Goal: Task Accomplishment & Management: Complete application form

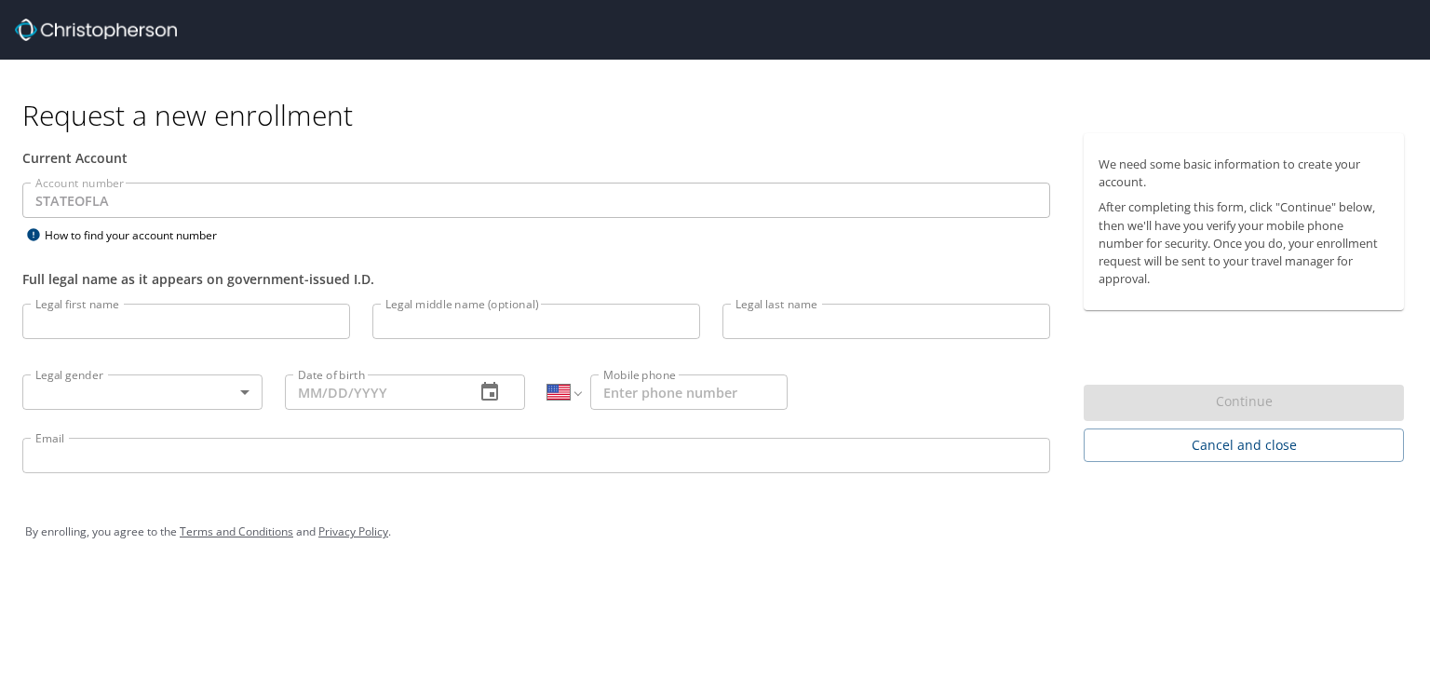
select select "US"
click at [230, 327] on input "Legal first name" at bounding box center [186, 320] width 328 height 35
type input "Violet"
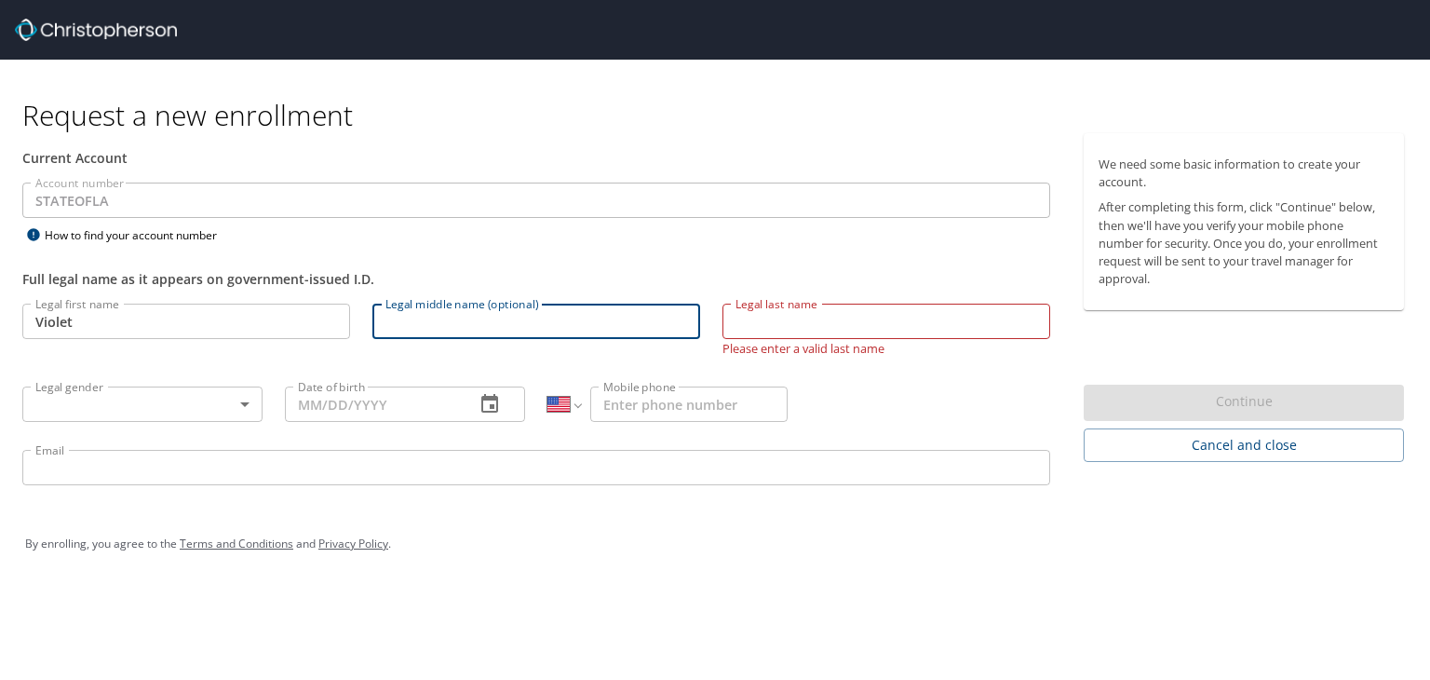
click at [417, 316] on input "Legal middle name (optional)" at bounding box center [536, 320] width 328 height 35
type input "M"
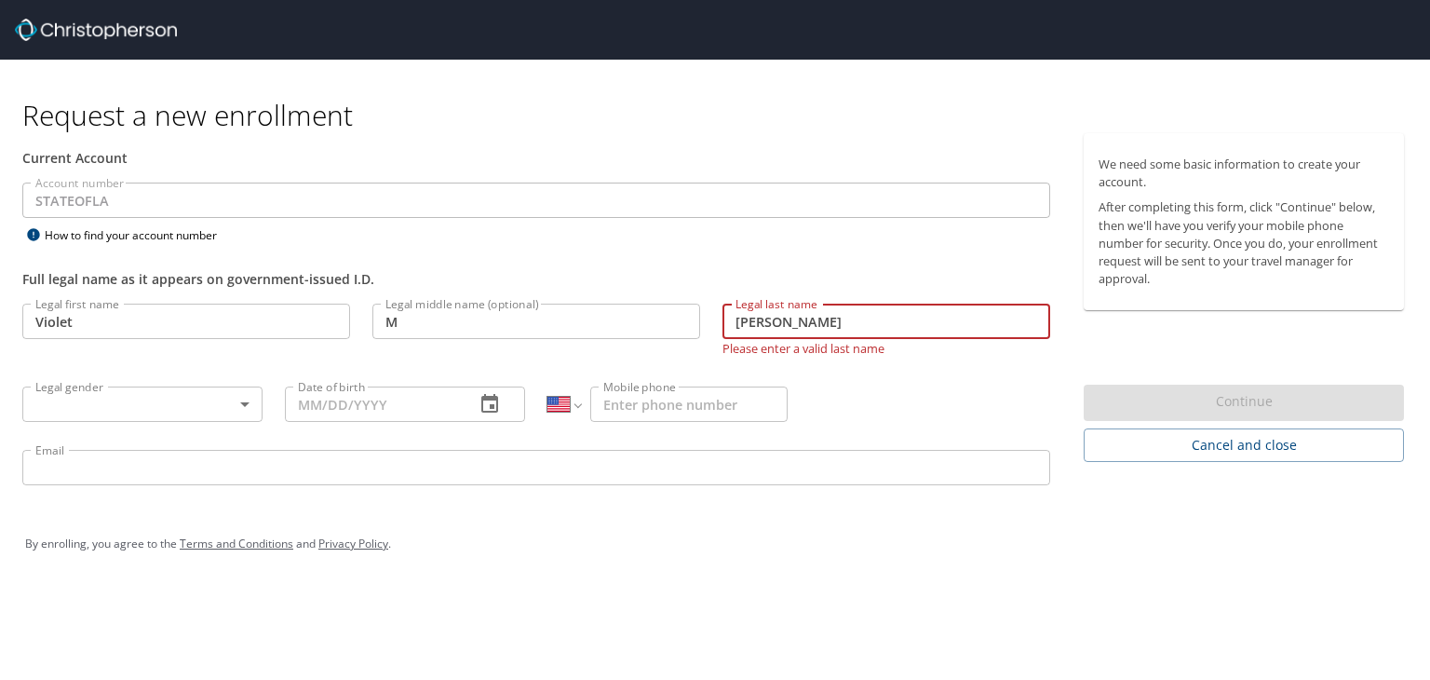
type input "[PERSON_NAME]"
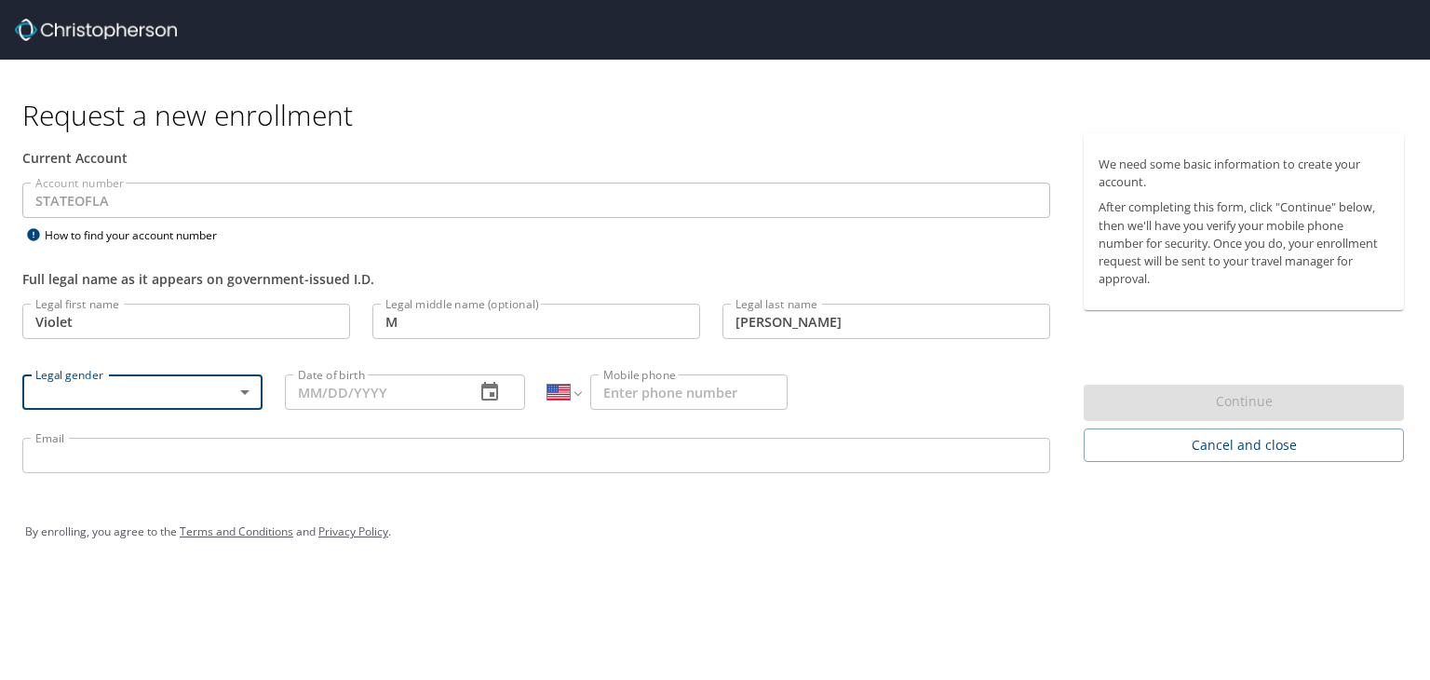
click at [208, 392] on body "Request a new enrollment Current Account Account number STATEOFLA Account numbe…" at bounding box center [715, 340] width 1430 height 680
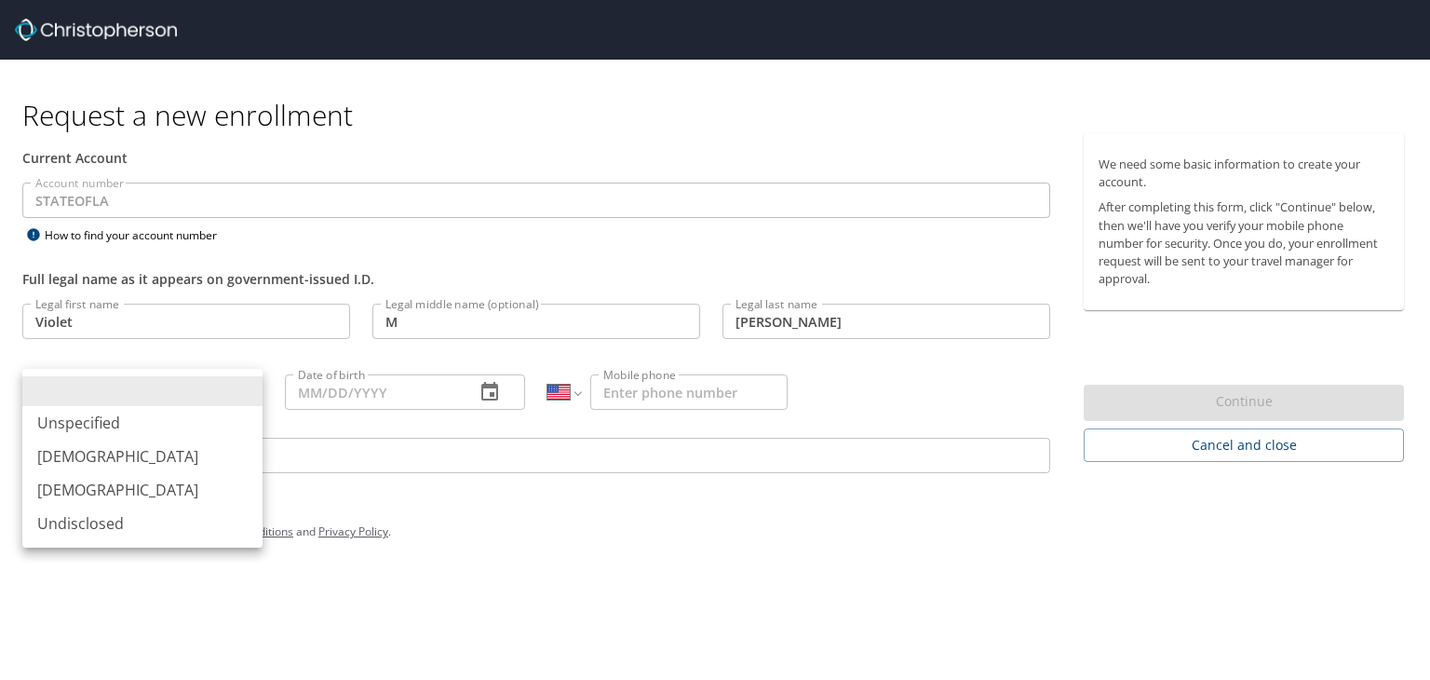
click at [97, 481] on li "[DEMOGRAPHIC_DATA]" at bounding box center [142, 490] width 240 height 34
type input "[DEMOGRAPHIC_DATA]"
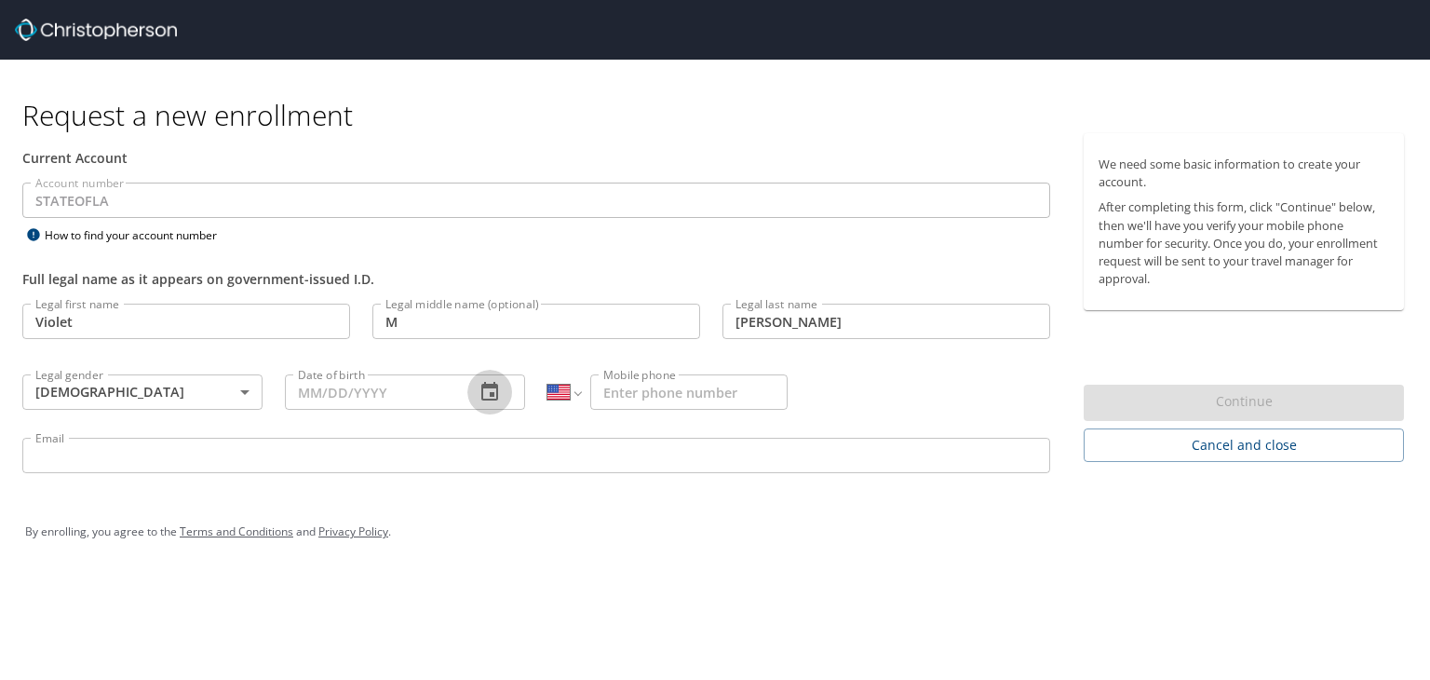
click at [488, 385] on icon "button" at bounding box center [489, 391] width 17 height 19
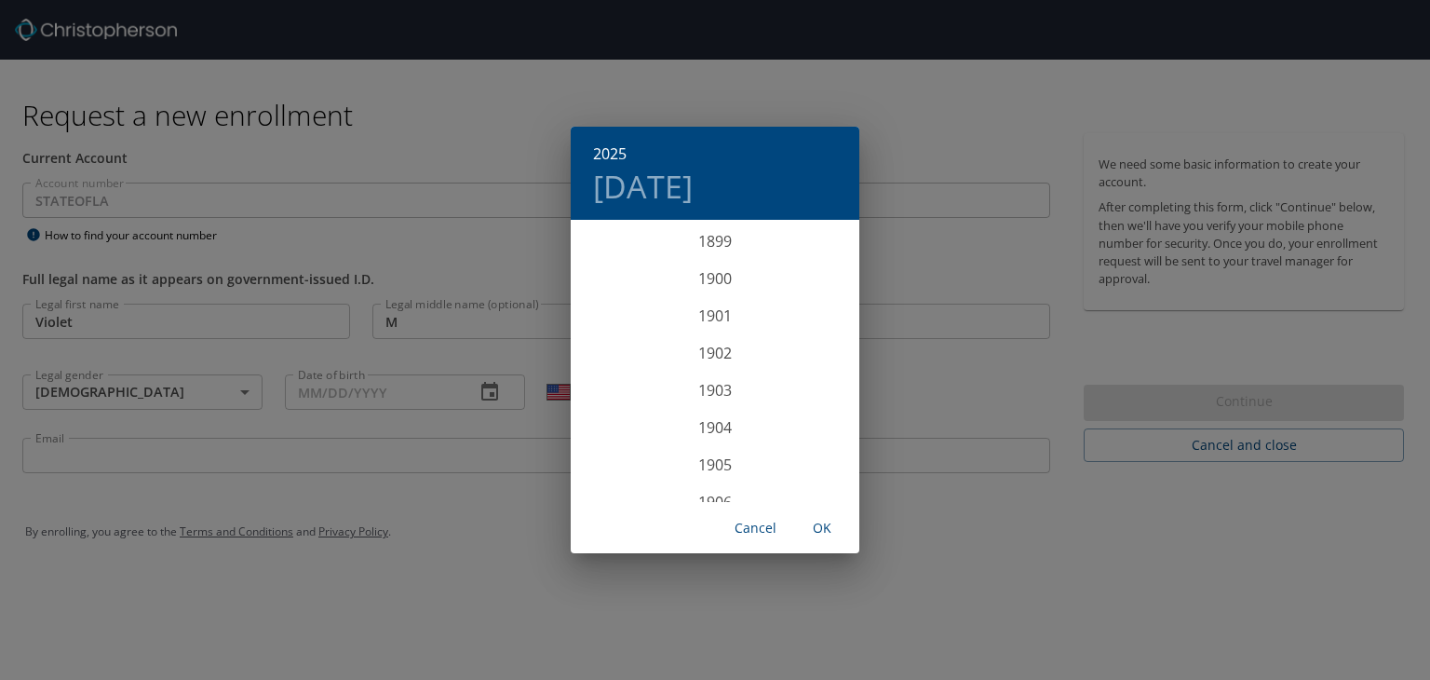
scroll to position [4580, 0]
click at [344, 407] on div "2025 [DATE] 1900 1901 1902 1903 1904 1905 1906 1907 1908 1909 1910 1911 1912 19…" at bounding box center [715, 340] width 1430 height 680
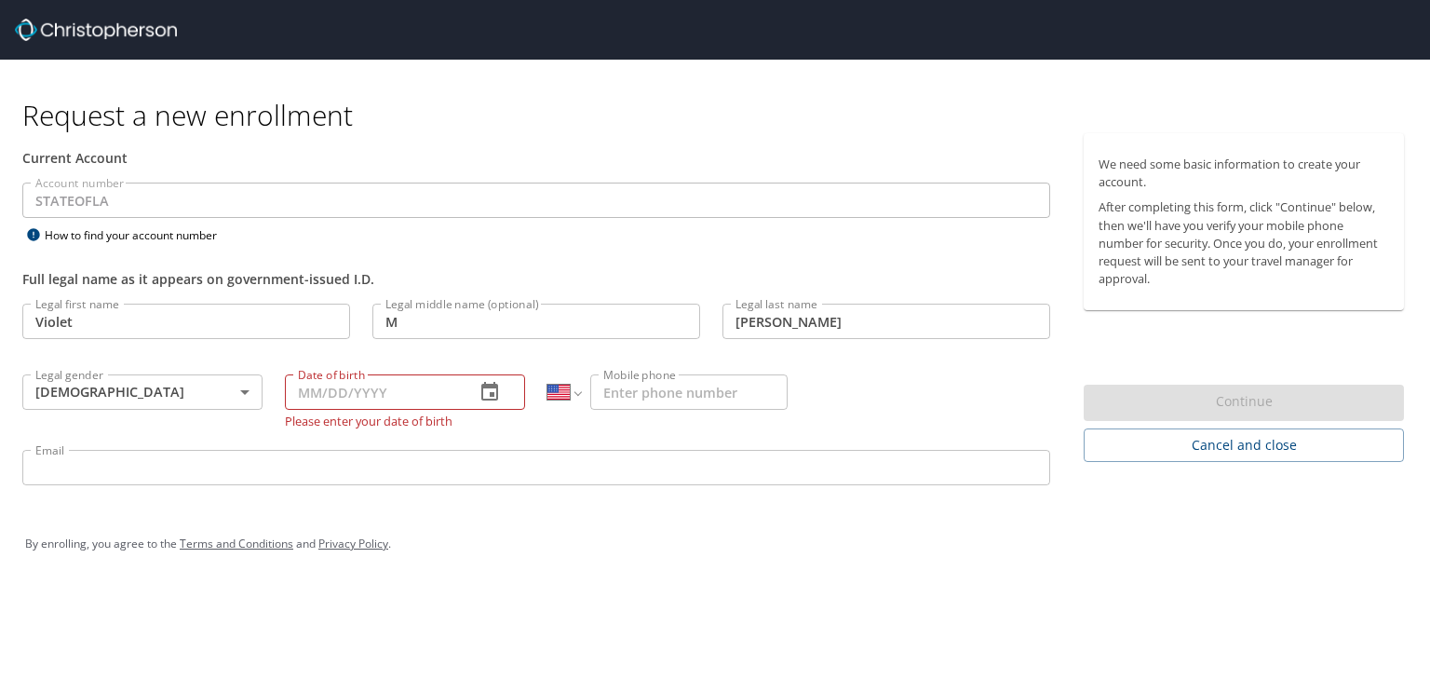
click at [303, 393] on input "Date of birth" at bounding box center [372, 391] width 175 height 35
type input "[DATE]"
click at [665, 374] on input "Mobile phone" at bounding box center [688, 391] width 197 height 35
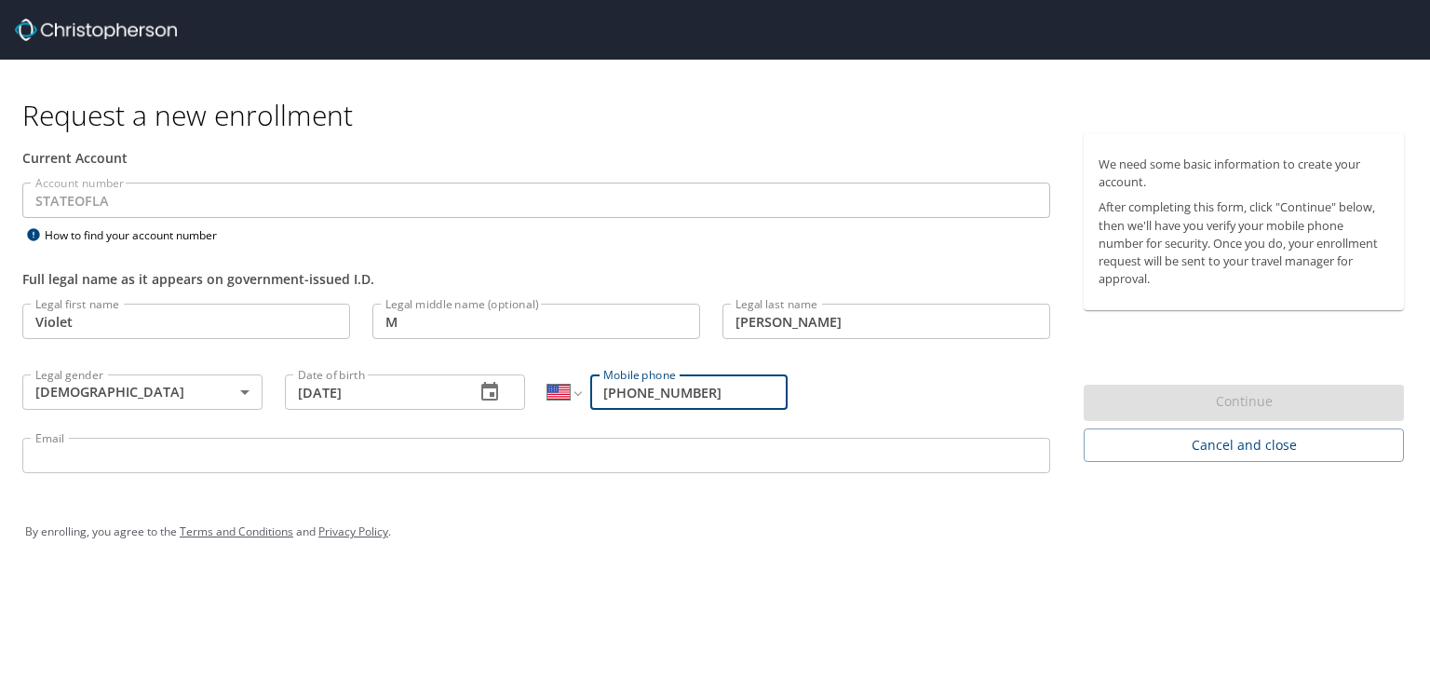
type input "[PHONE_NUMBER]"
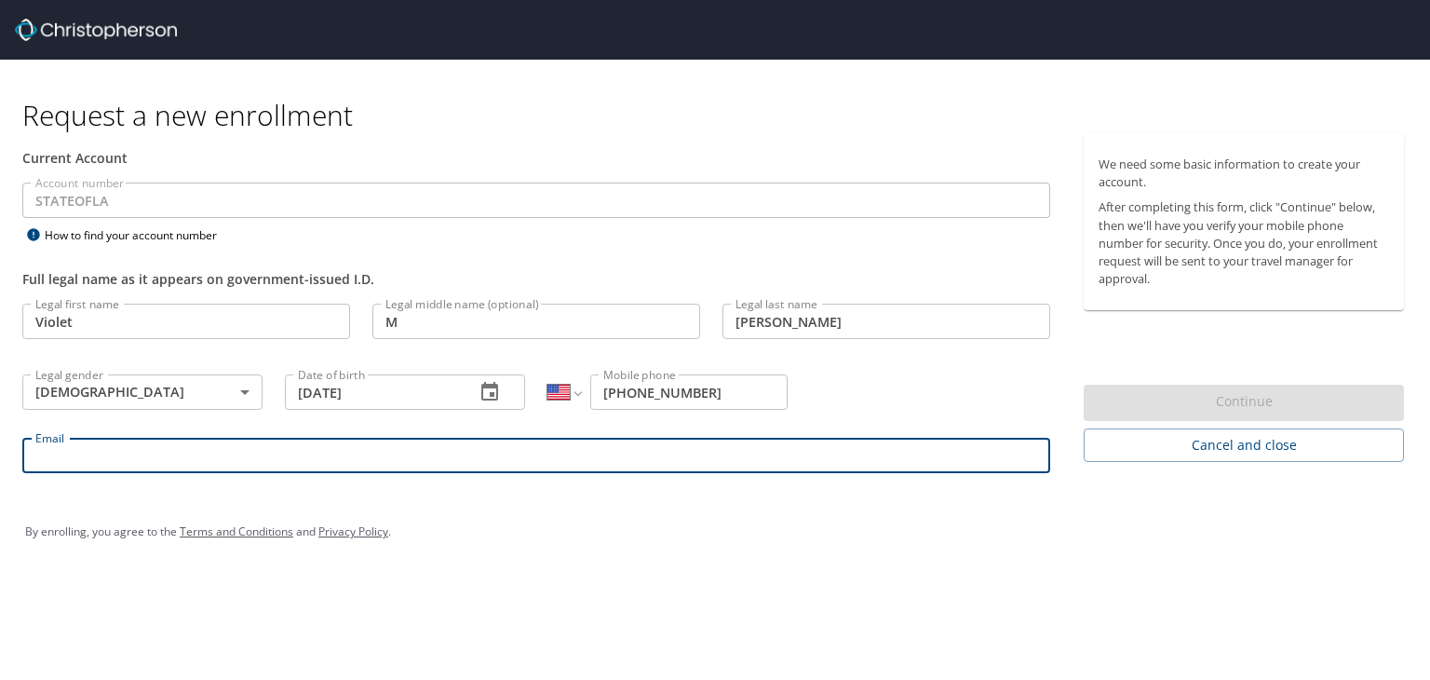
click at [513, 456] on input "Email" at bounding box center [536, 455] width 1028 height 35
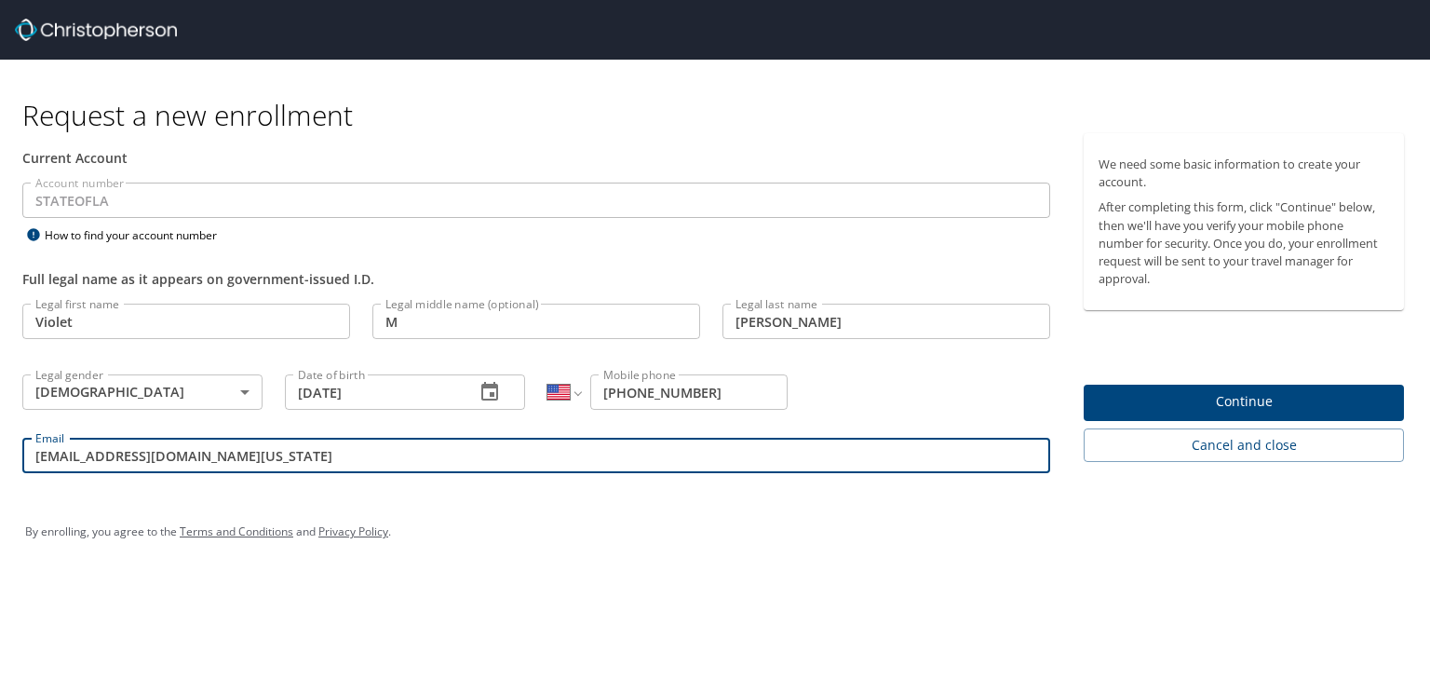
type input "[EMAIL_ADDRESS][DOMAIN_NAME][US_STATE]"
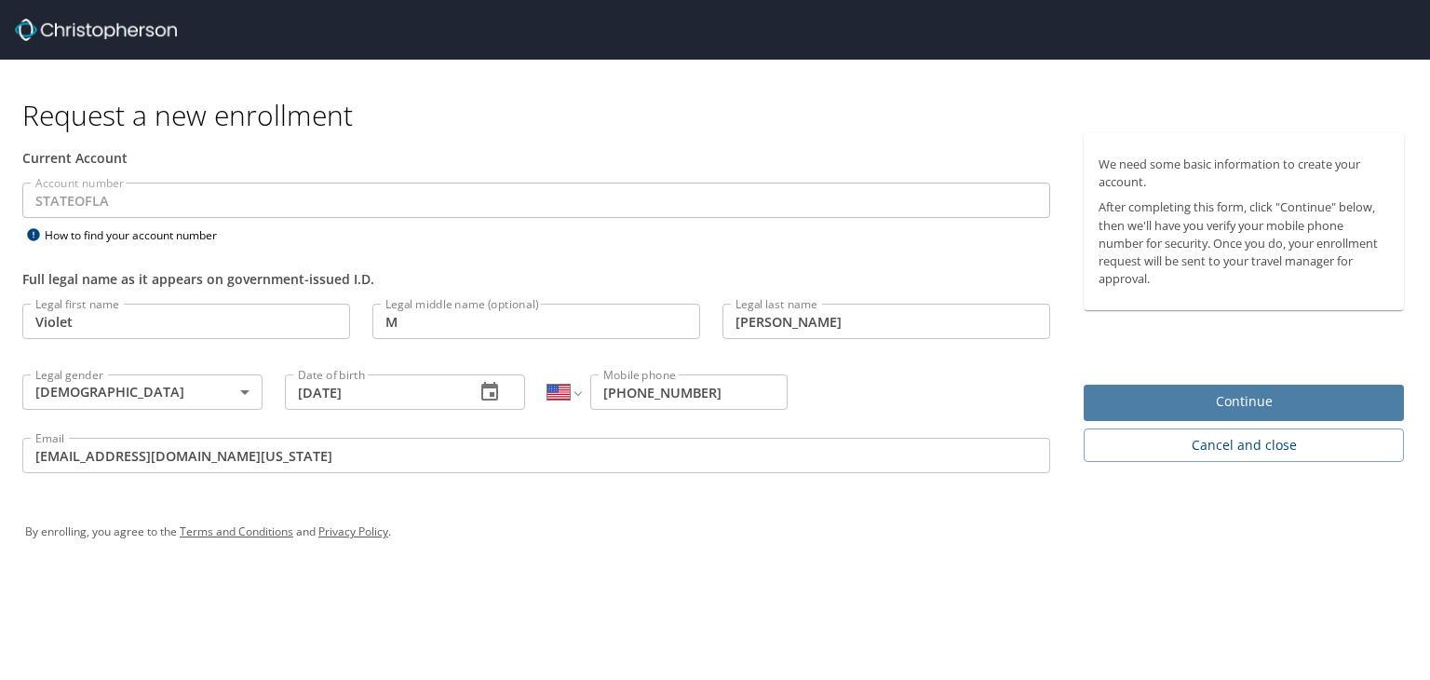
click at [1285, 398] on span "Continue" at bounding box center [1243, 401] width 290 height 23
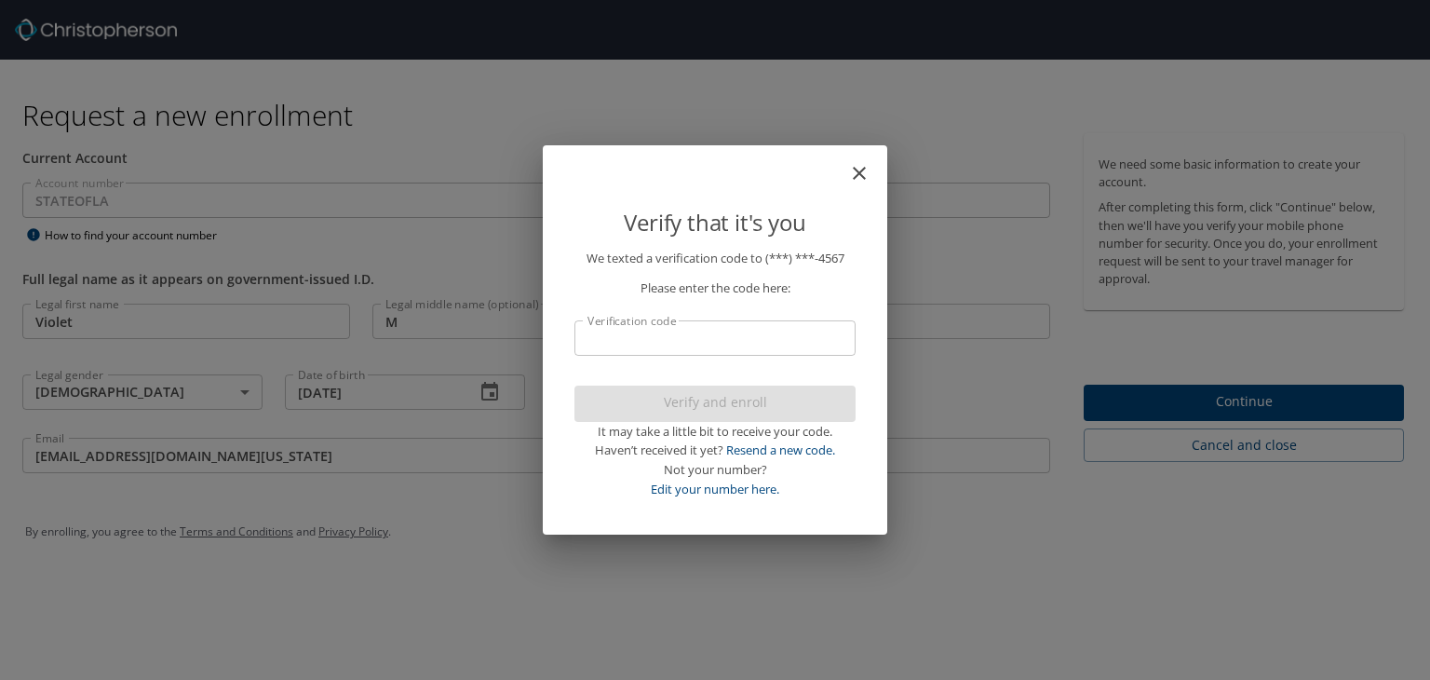
click at [764, 325] on input "Verification code" at bounding box center [714, 337] width 281 height 35
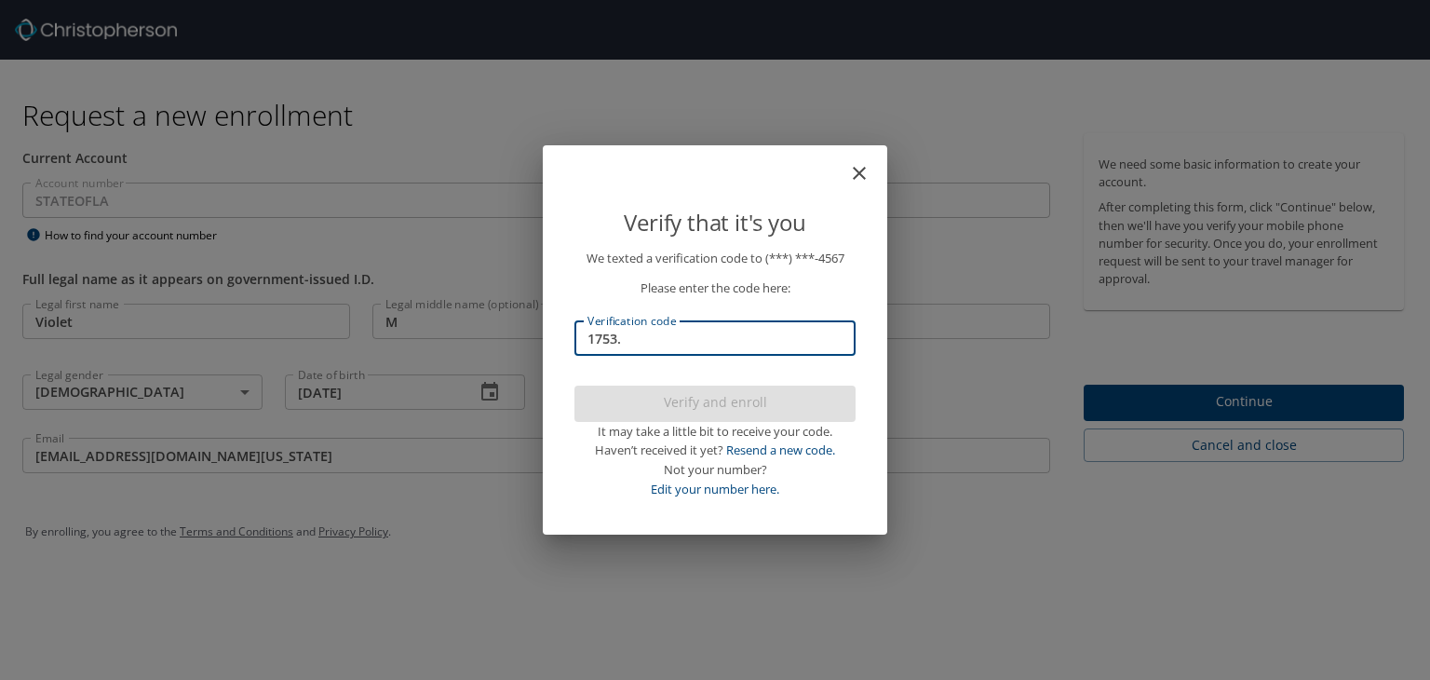
type input "1753"
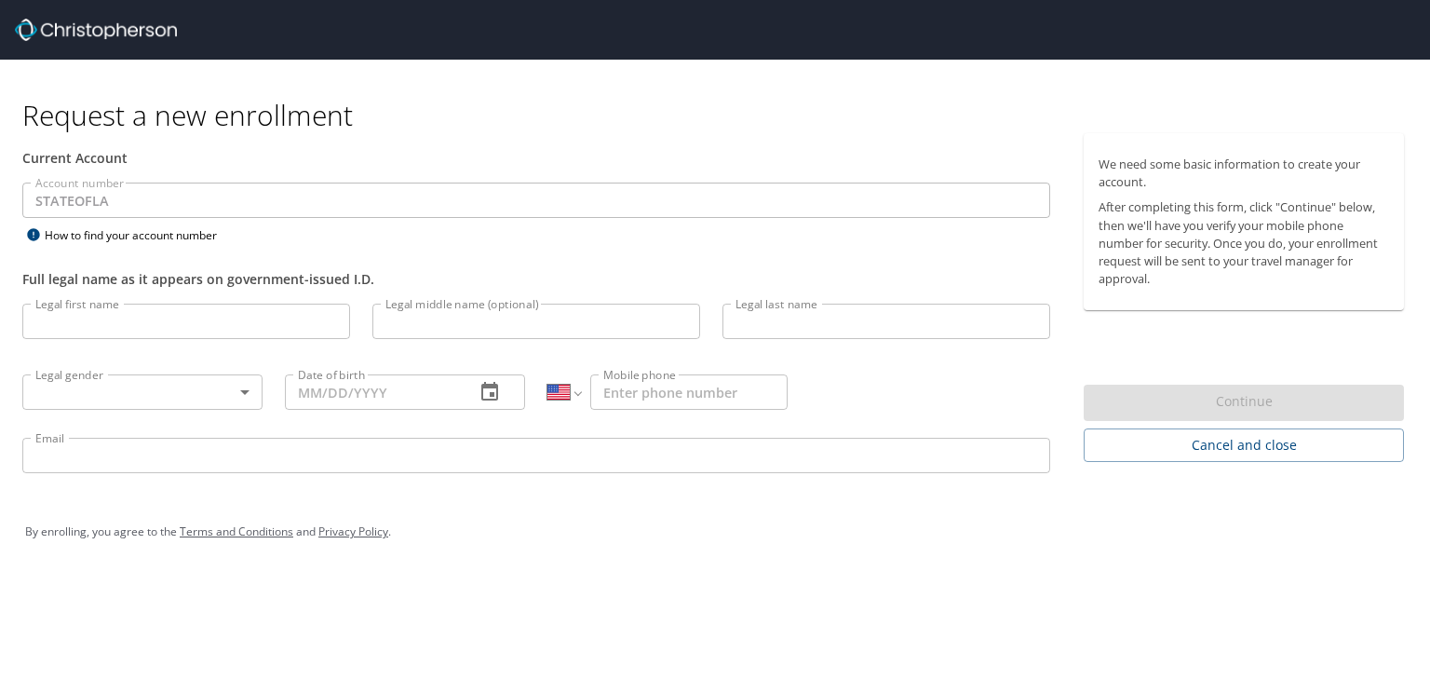
select select "US"
click at [322, 335] on input "Legal first name" at bounding box center [186, 320] width 328 height 35
type input "violet"
type input "m"
type input "[PERSON_NAME]"
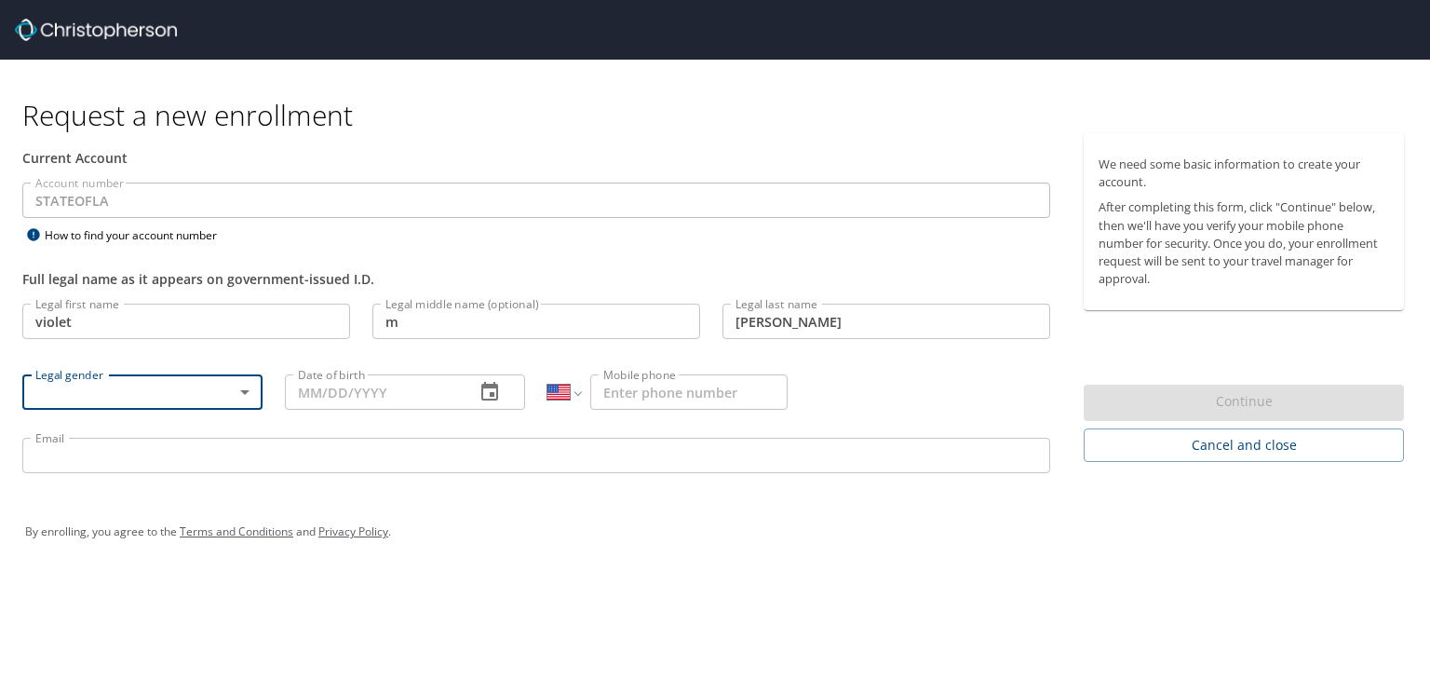
click at [239, 401] on body "Request a new enrollment Current Account Account number STATEOFLA Account numbe…" at bounding box center [715, 340] width 1430 height 680
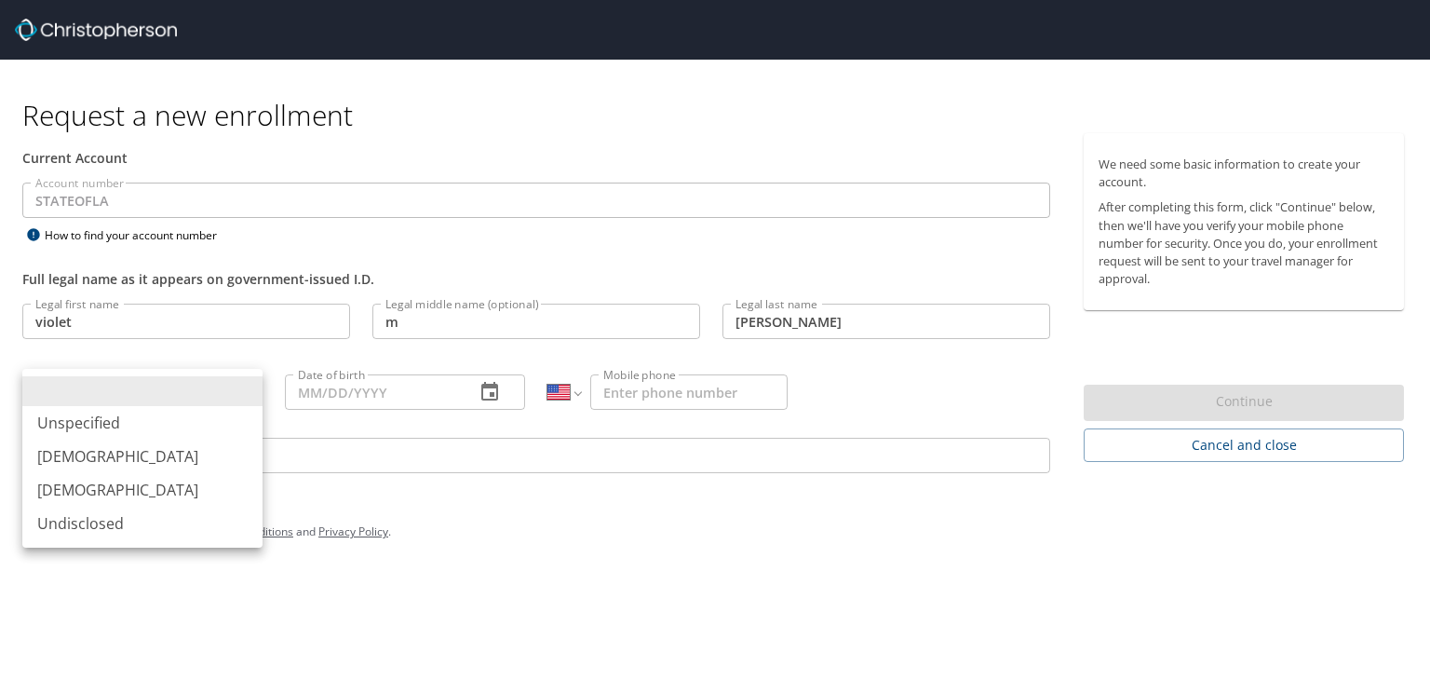
click at [112, 486] on li "[DEMOGRAPHIC_DATA]" at bounding box center [142, 490] width 240 height 34
type input "[DEMOGRAPHIC_DATA]"
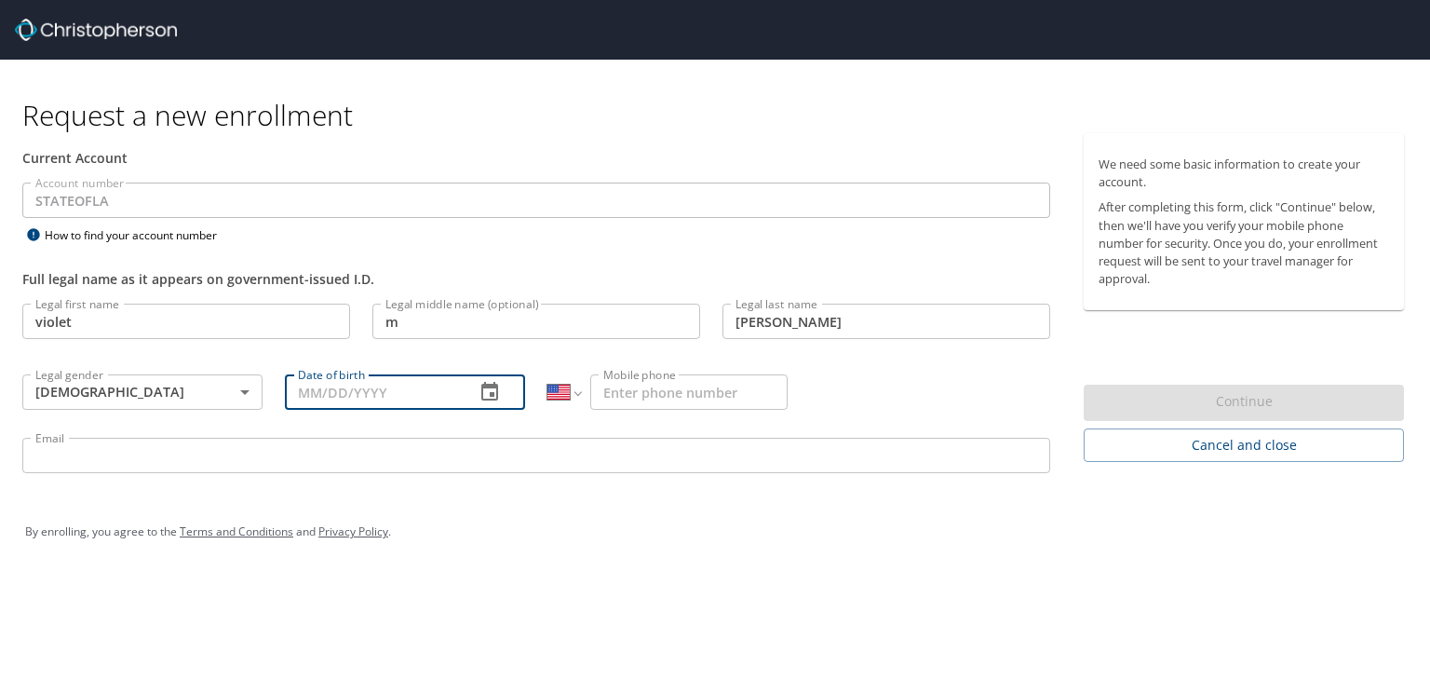
click at [308, 391] on input "Date of birth" at bounding box center [372, 391] width 175 height 35
type input "[DATE]"
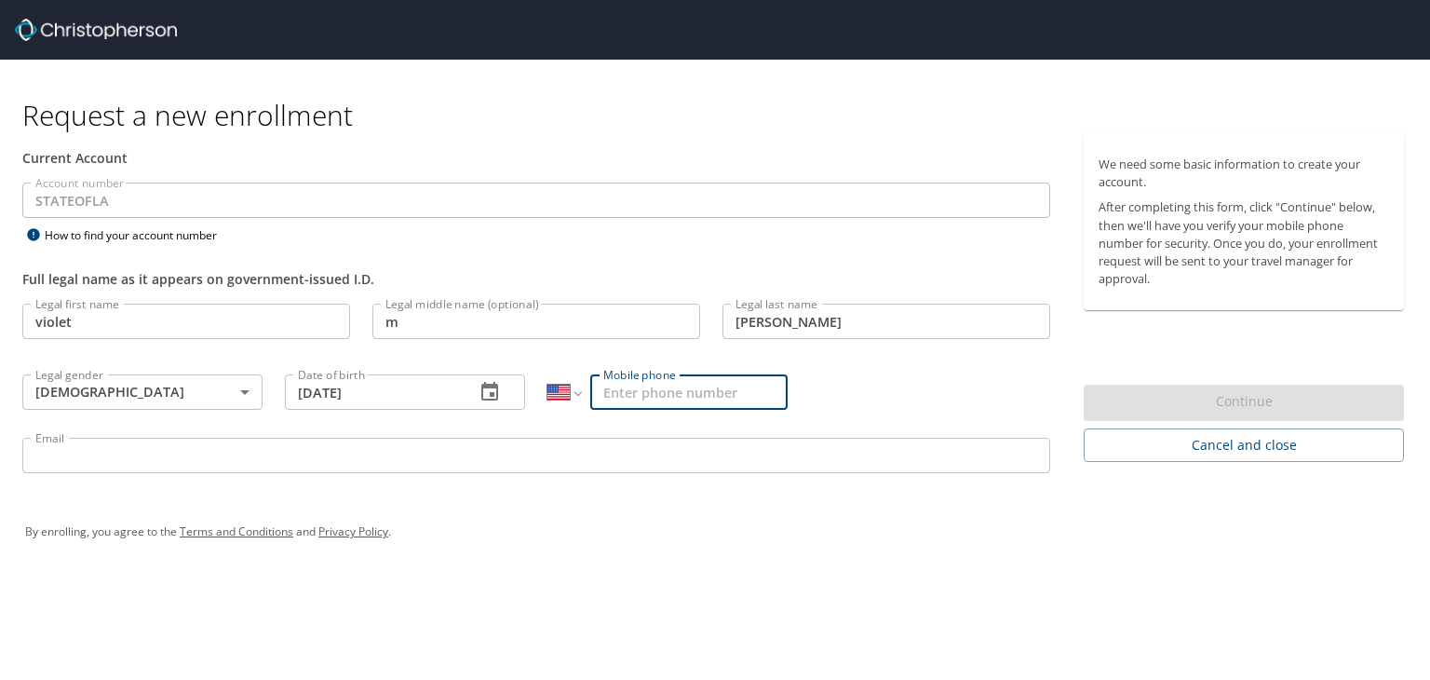
click at [662, 396] on input "Mobile phone" at bounding box center [688, 391] width 197 height 35
type input "[PHONE_NUMBER]"
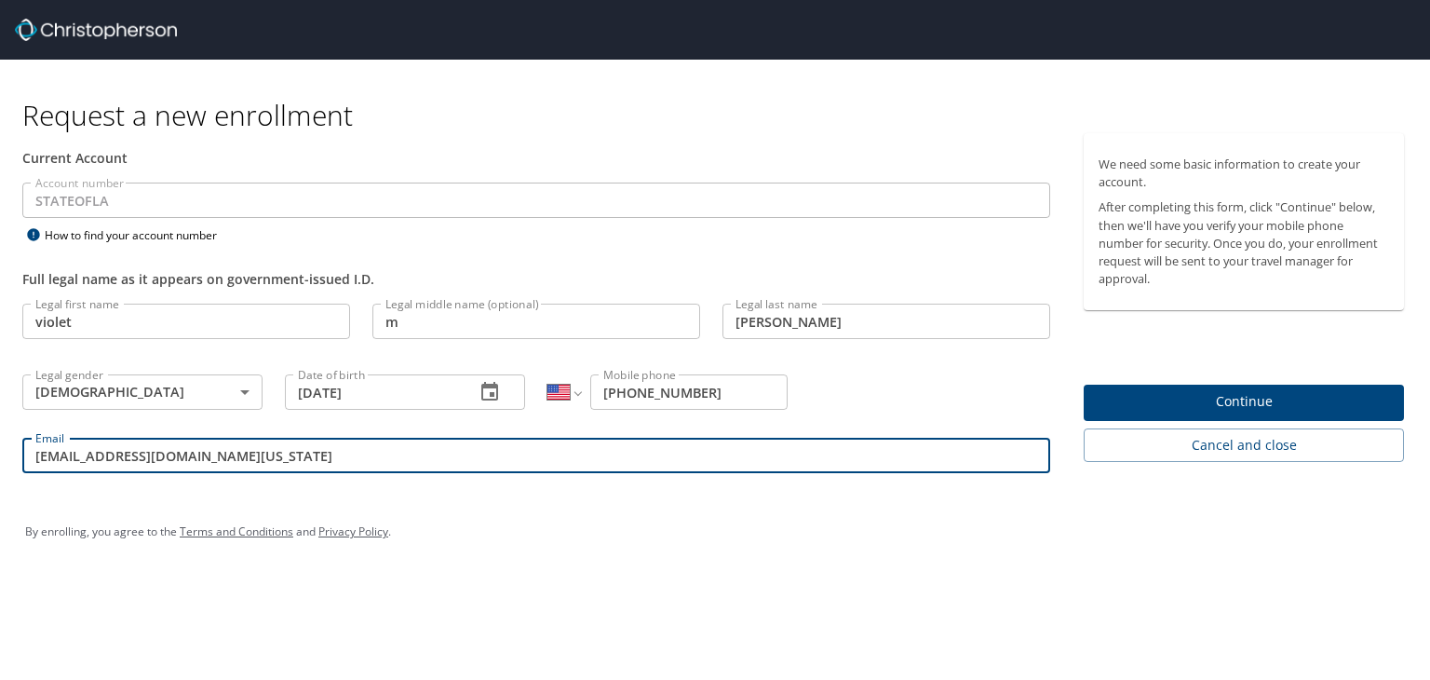
type input "[EMAIL_ADDRESS][DOMAIN_NAME][US_STATE]"
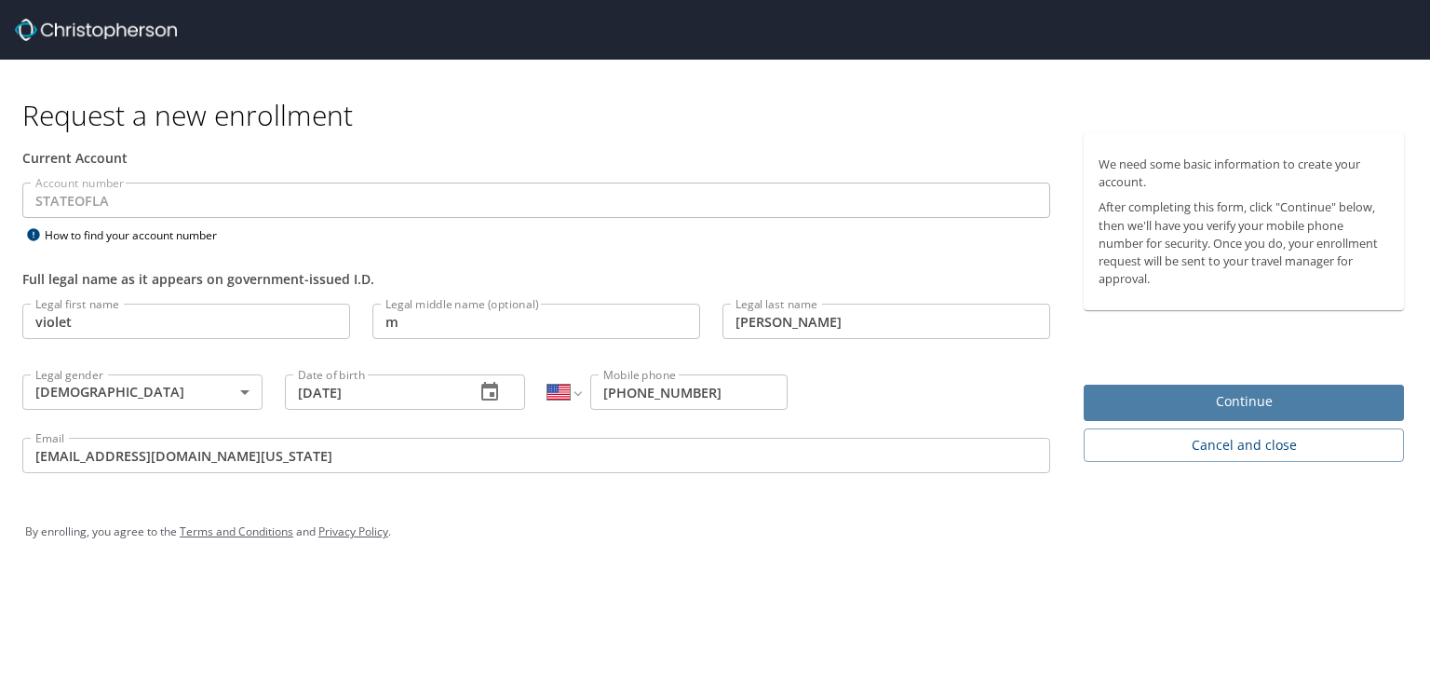
click at [1132, 388] on button "Continue" at bounding box center [1244, 402] width 320 height 36
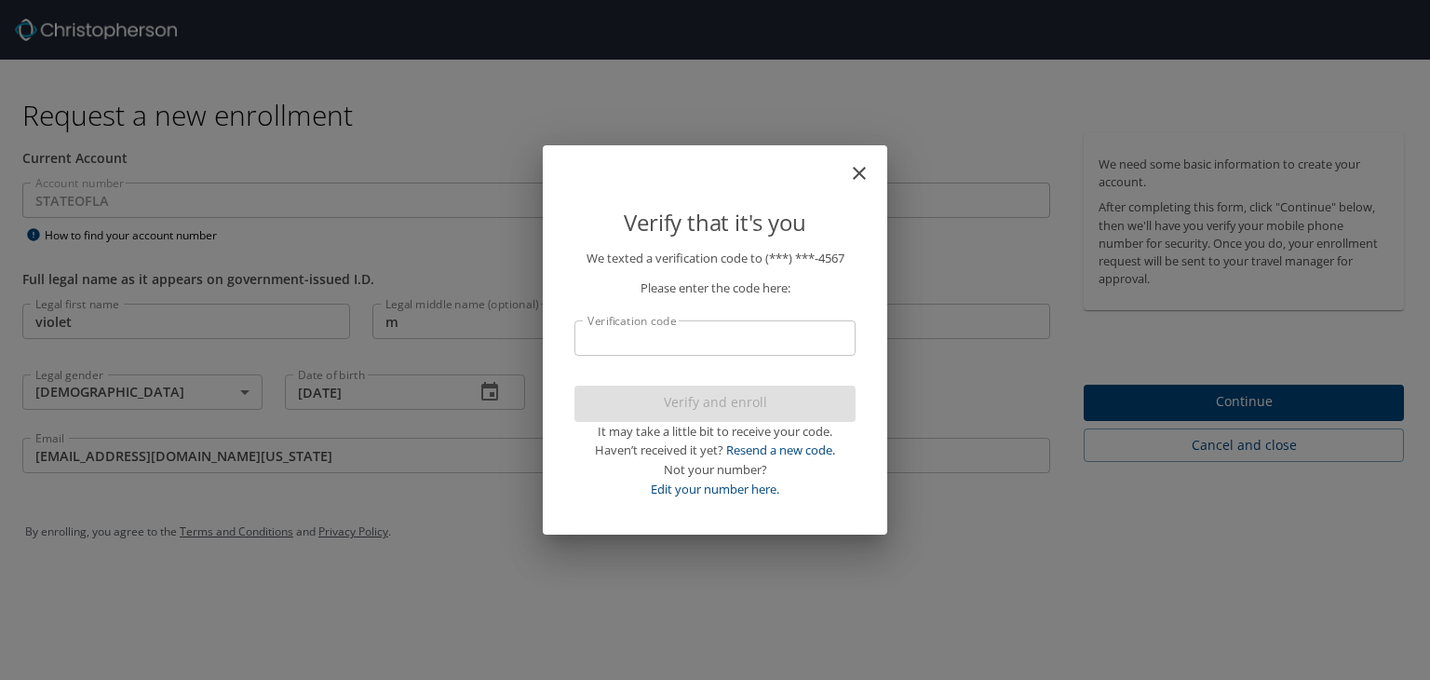
click at [741, 341] on input "Verification code" at bounding box center [714, 337] width 281 height 35
